Goal: Information Seeking & Learning: Learn about a topic

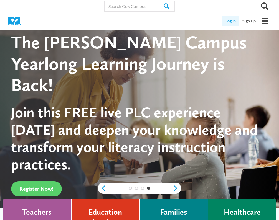
click at [229, 19] on link "Log In" at bounding box center [230, 21] width 17 height 11
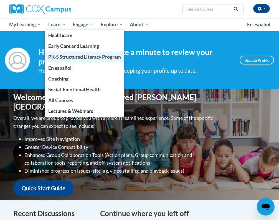
click at [62, 55] on span "PK-5 Structured Literacy Program" at bounding box center [84, 57] width 73 height 6
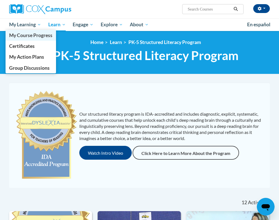
click at [30, 38] on span "My Course Progress" at bounding box center [30, 35] width 43 height 6
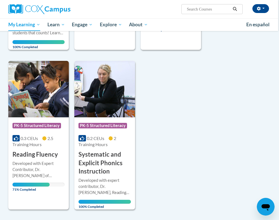
scroll to position [218, 1]
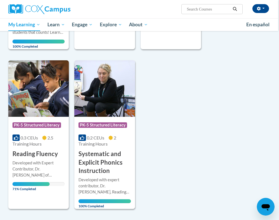
click at [33, 150] on h3 "Reading Fluency" at bounding box center [34, 154] width 45 height 9
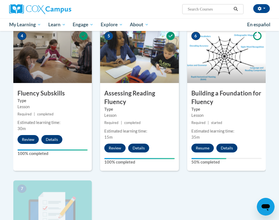
scroll to position [280, 0]
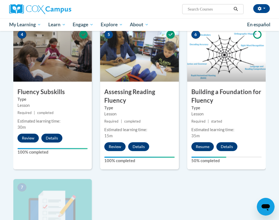
click at [201, 147] on button "Resume" at bounding box center [202, 146] width 22 height 9
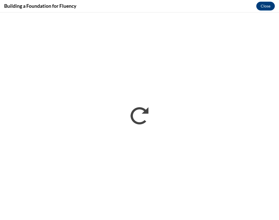
scroll to position [0, 0]
